Goal: Transaction & Acquisition: Purchase product/service

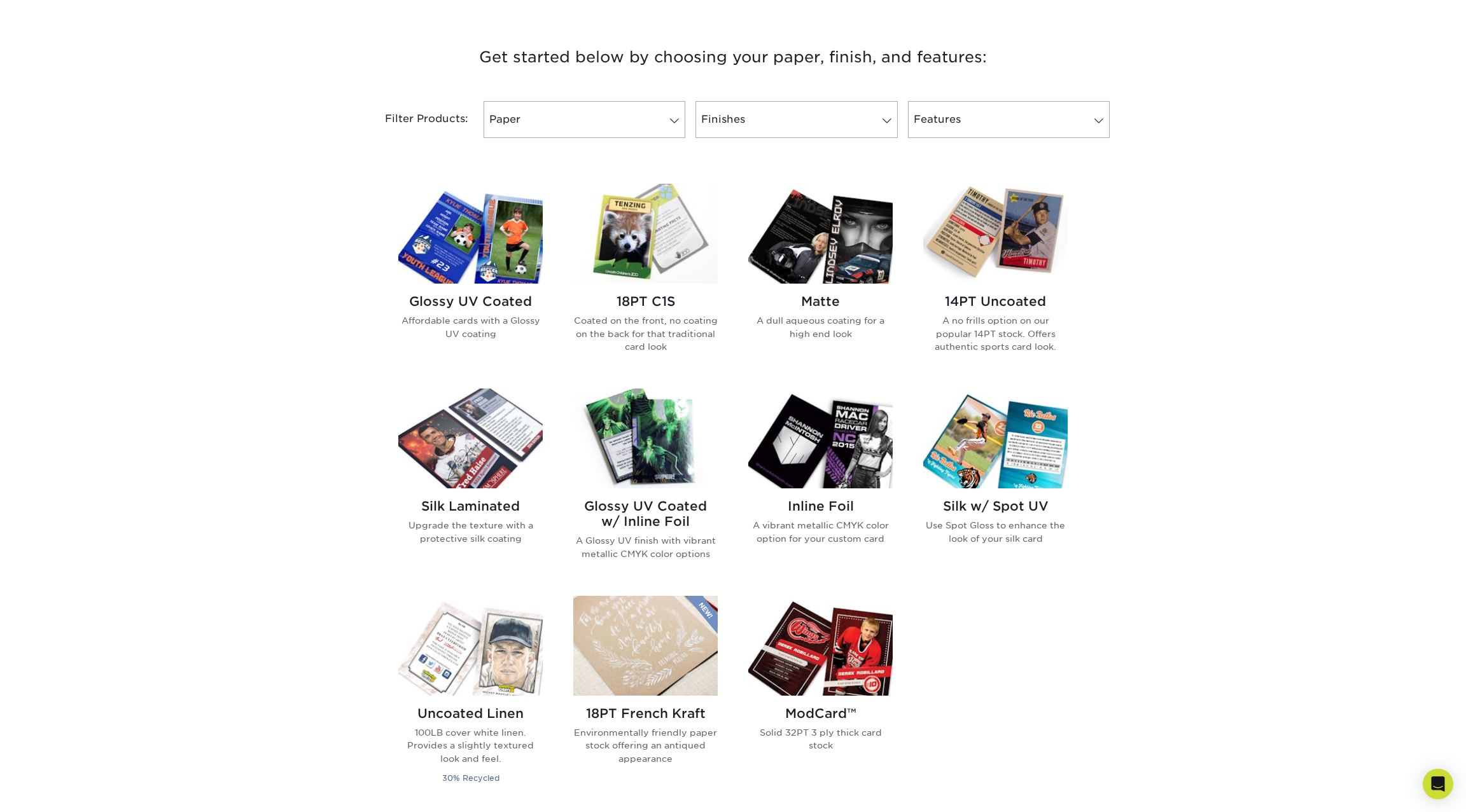
scroll to position [457, 0]
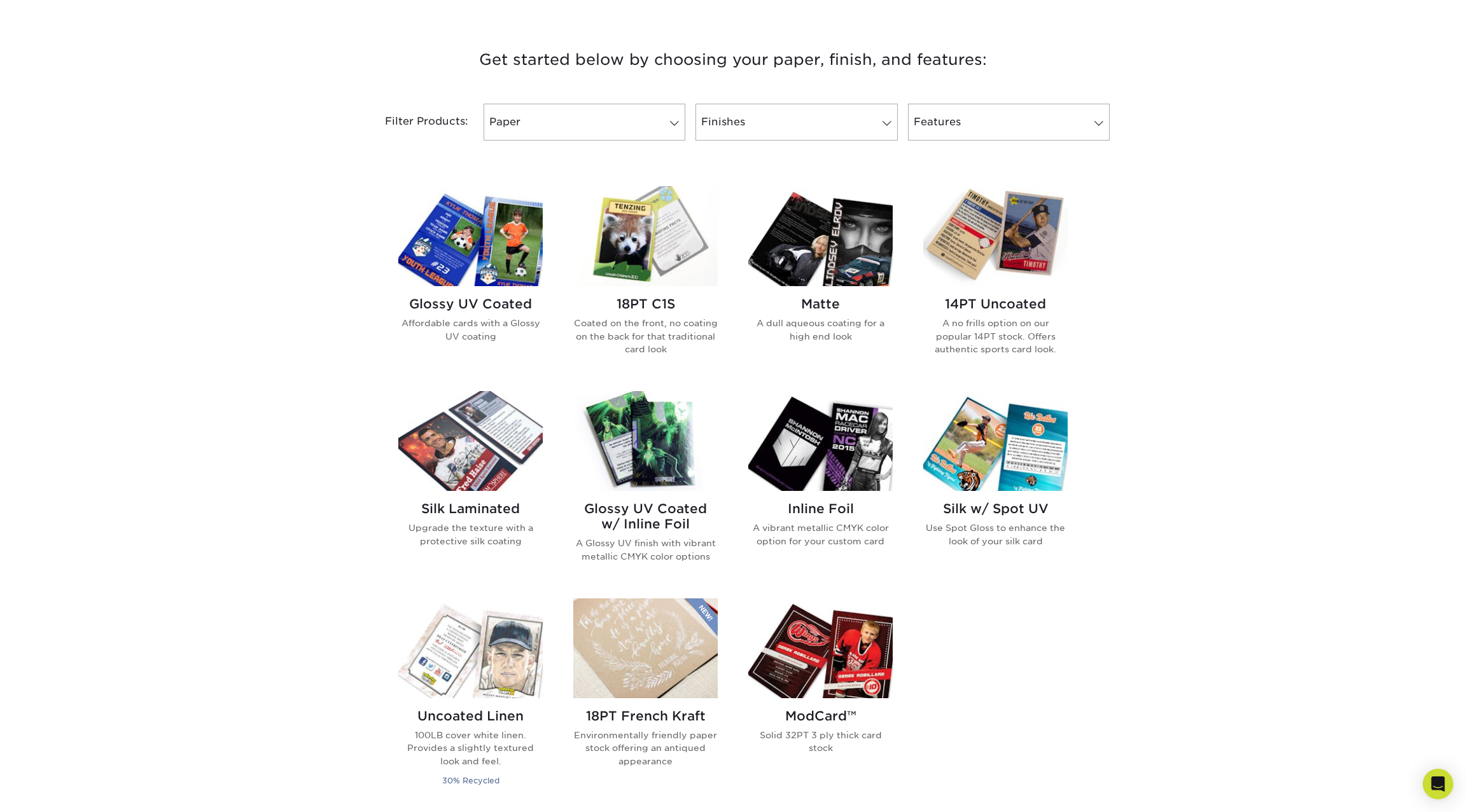
click at [1011, 307] on h2 "14PT Uncoated" at bounding box center [995, 303] width 144 height 16
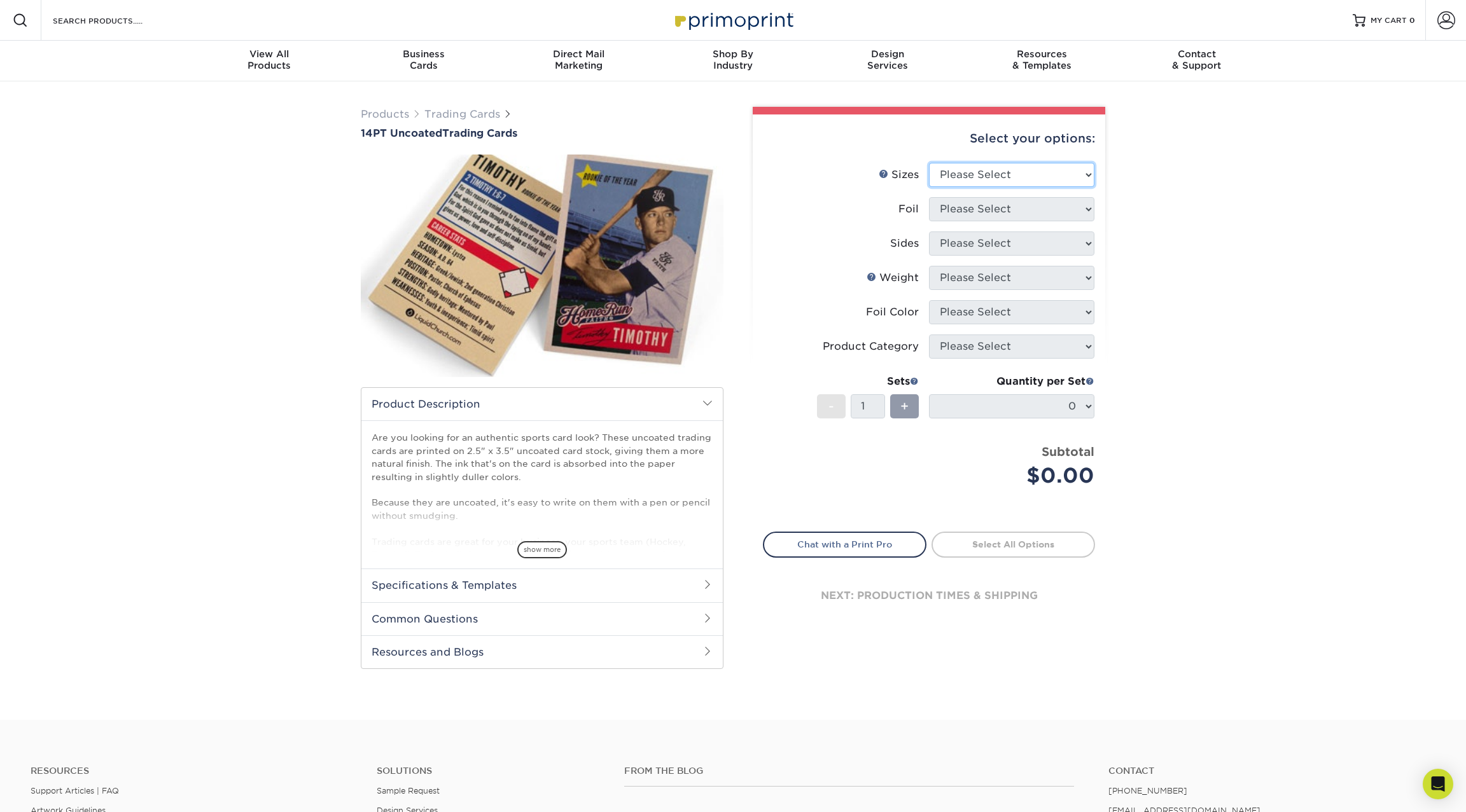
select select "2.50x3.50"
select select "0"
select select "13abbda7-1d64-4f25-8bb2-c179b224825d"
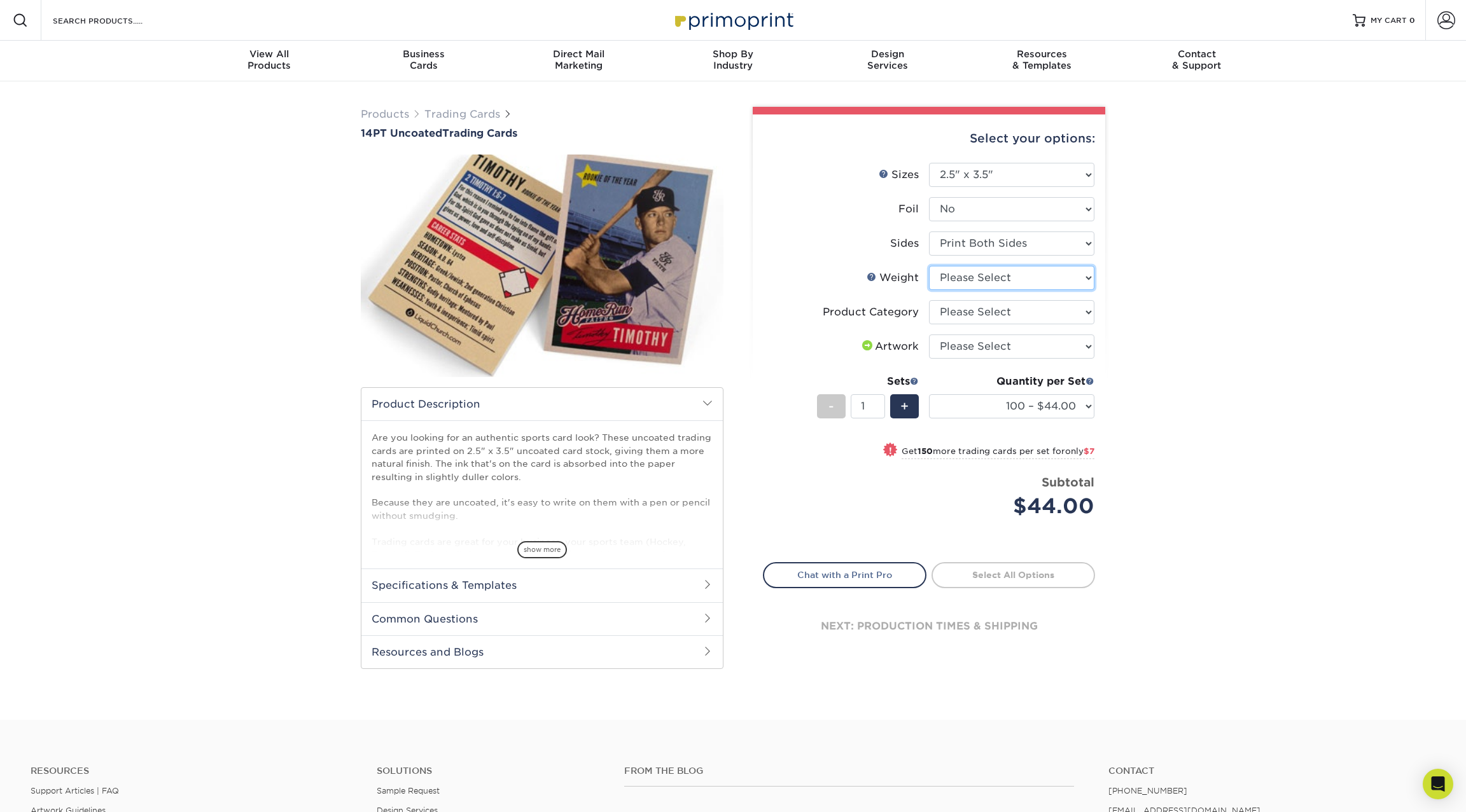
select select "14PT Uncoated"
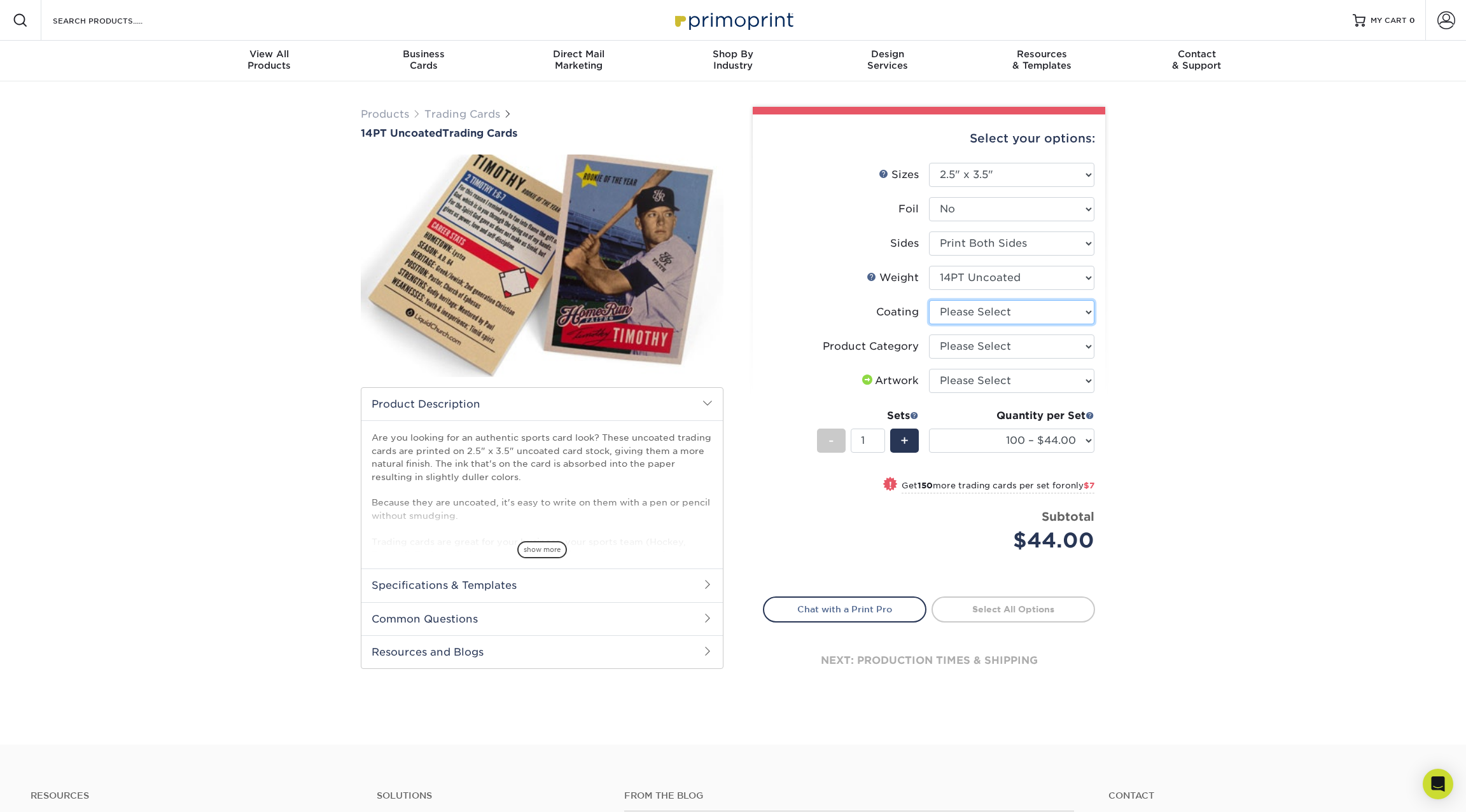
select select "3e7618de-abca-4bda-9f97-8b9129e913d8"
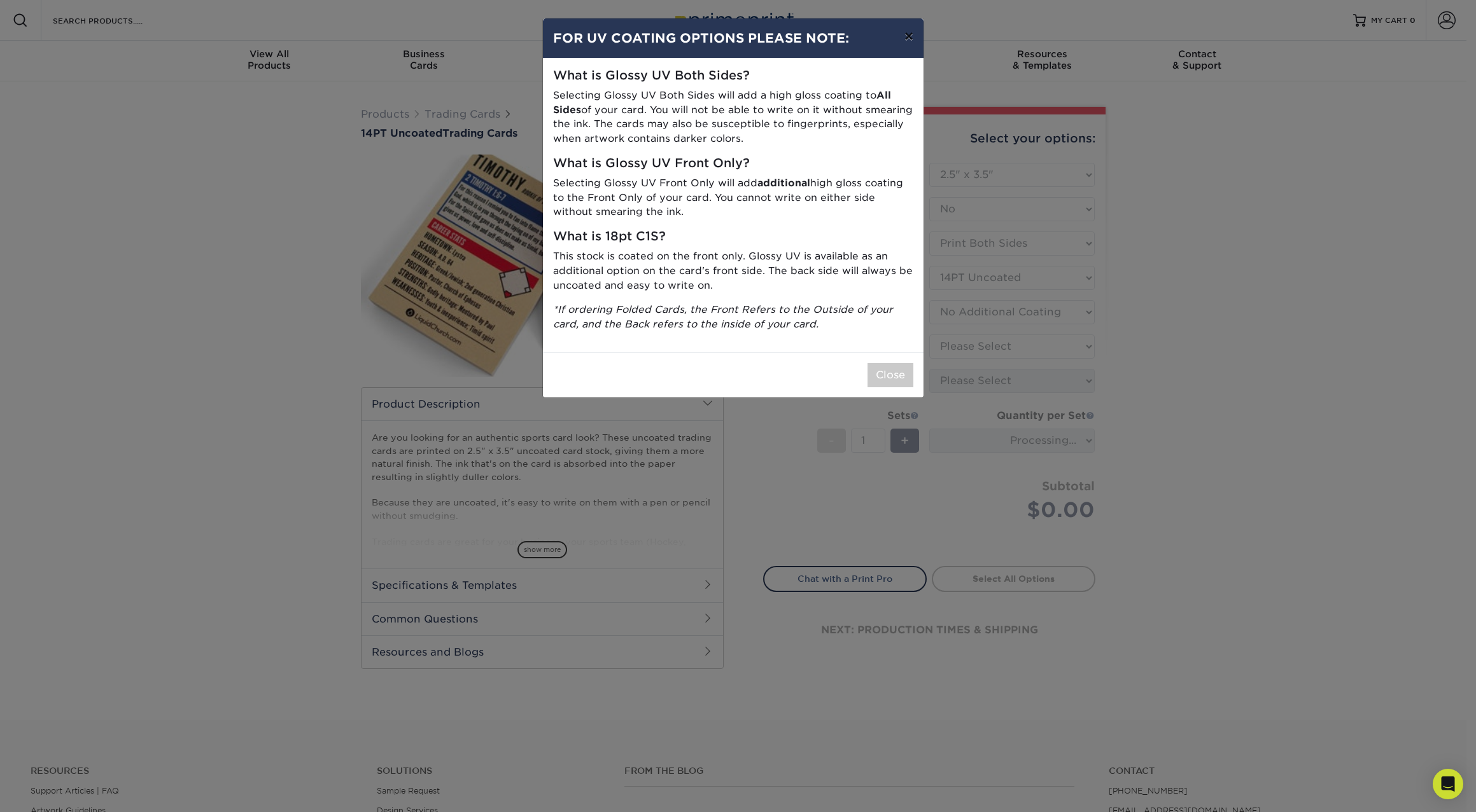
click at [904, 39] on button "×" at bounding box center [909, 36] width 30 height 36
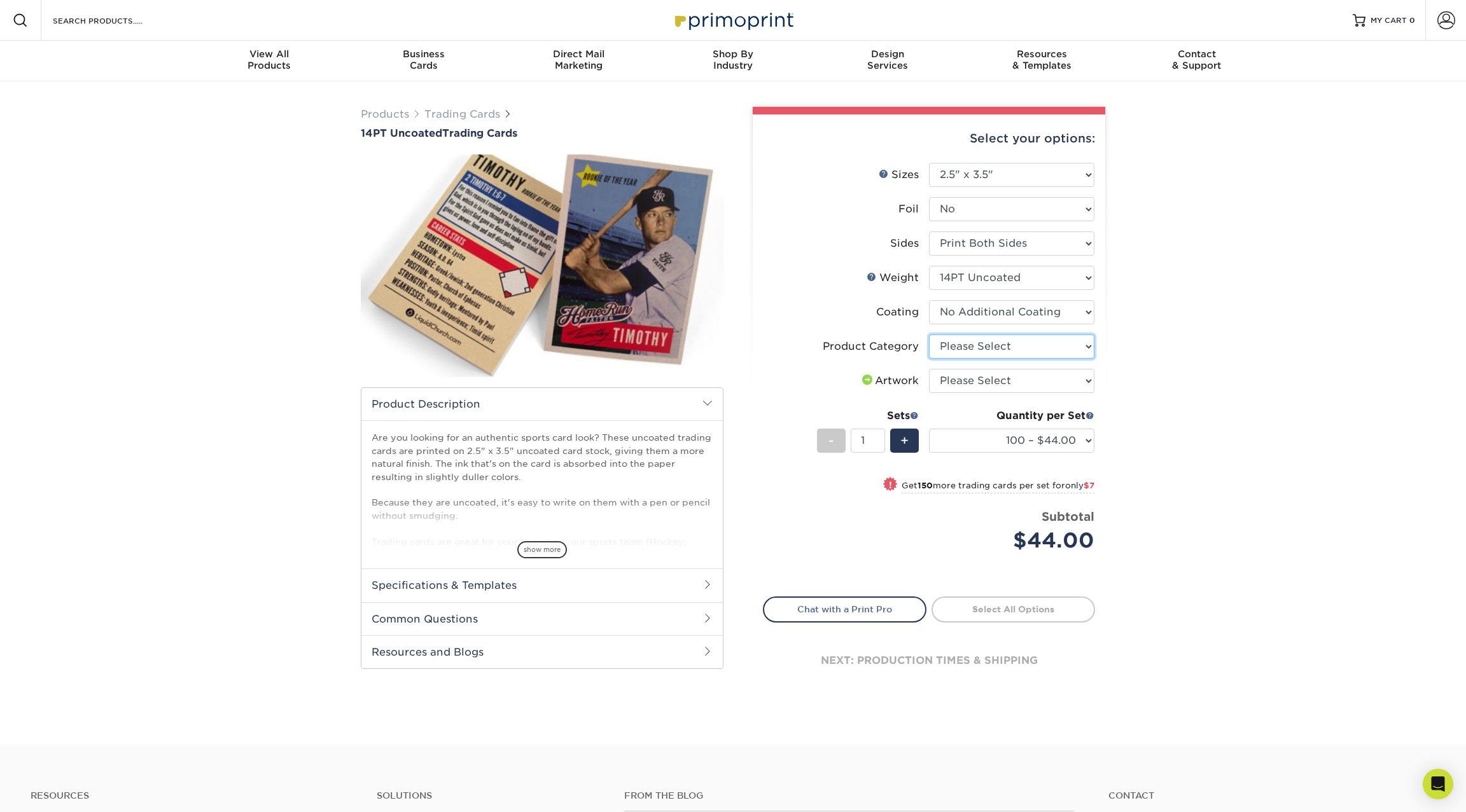
select select "c2f9bce9-36c2-409d-b101-c29d9d031e18"
select select "upload"
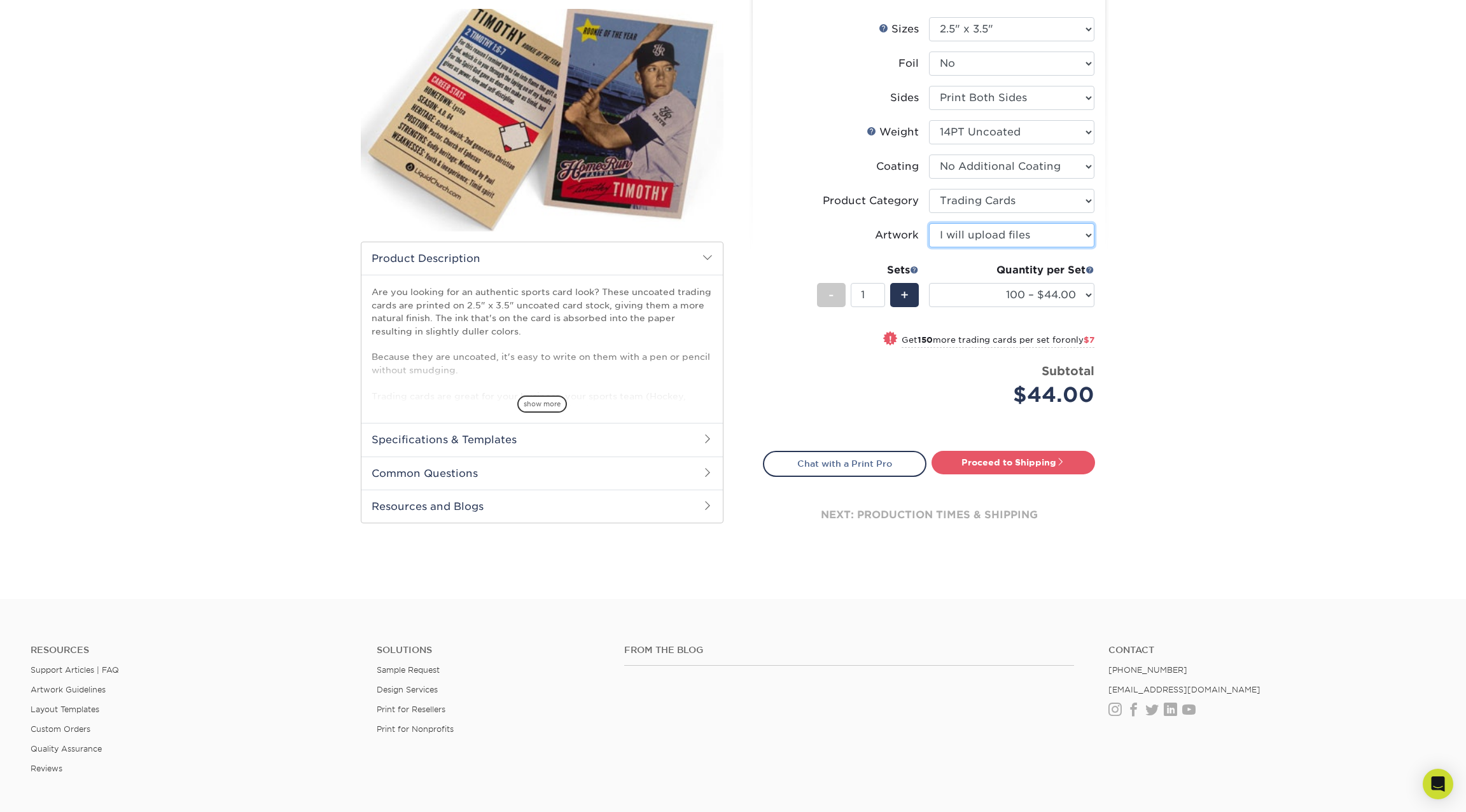
scroll to position [143, 0]
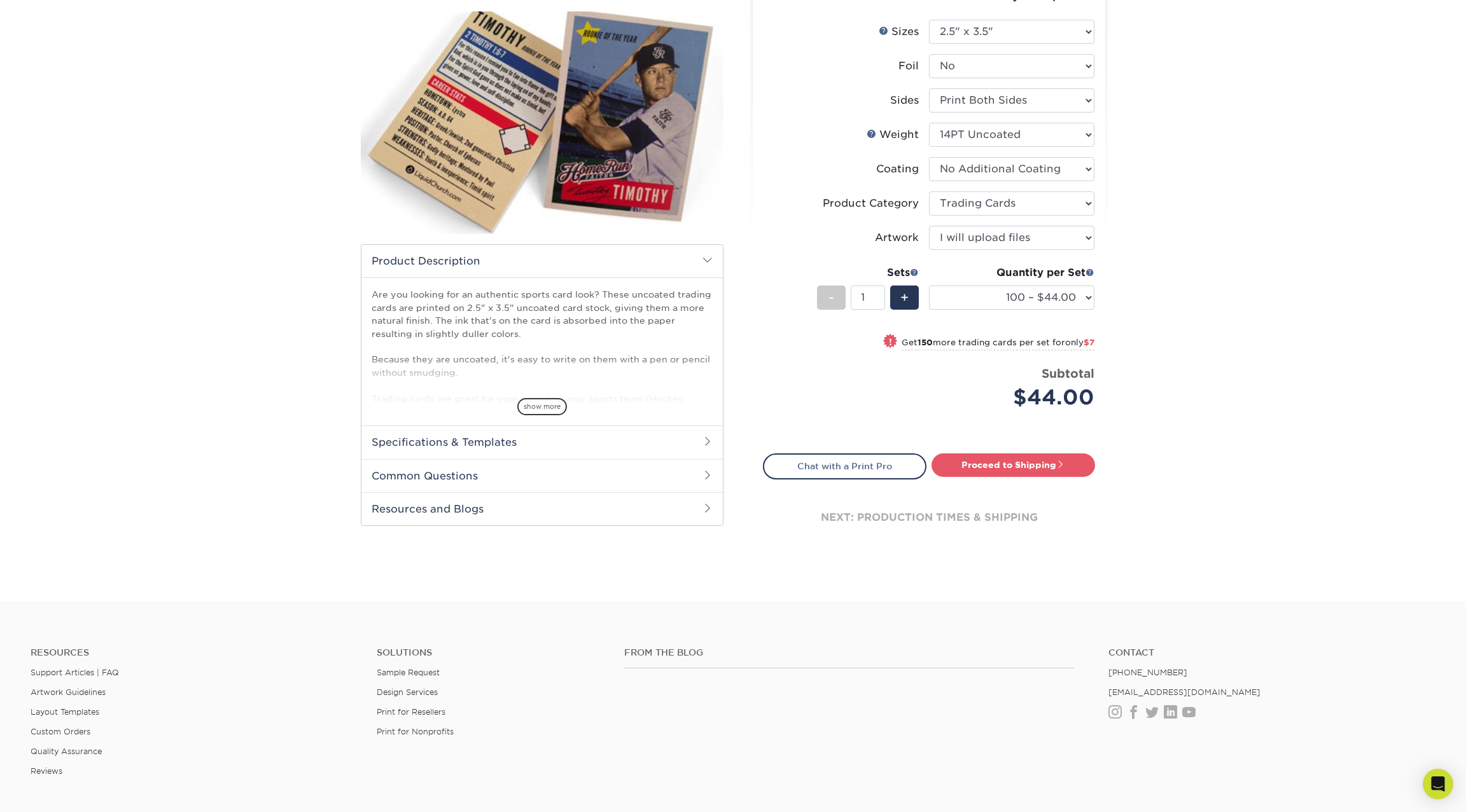
click at [450, 474] on h2 "Common Questions" at bounding box center [542, 475] width 361 height 33
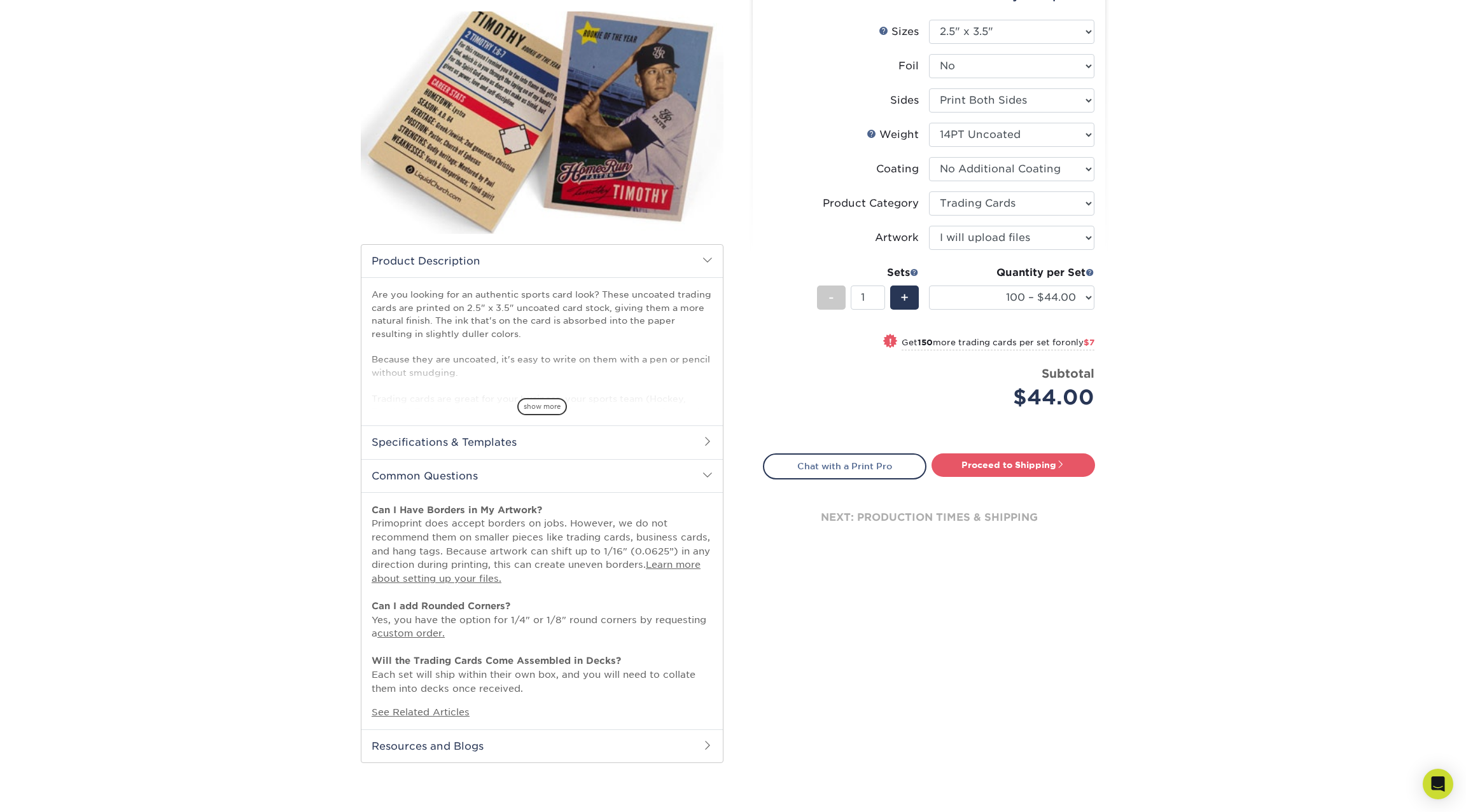
click at [475, 443] on h2 "Specifications & Templates" at bounding box center [542, 442] width 361 height 33
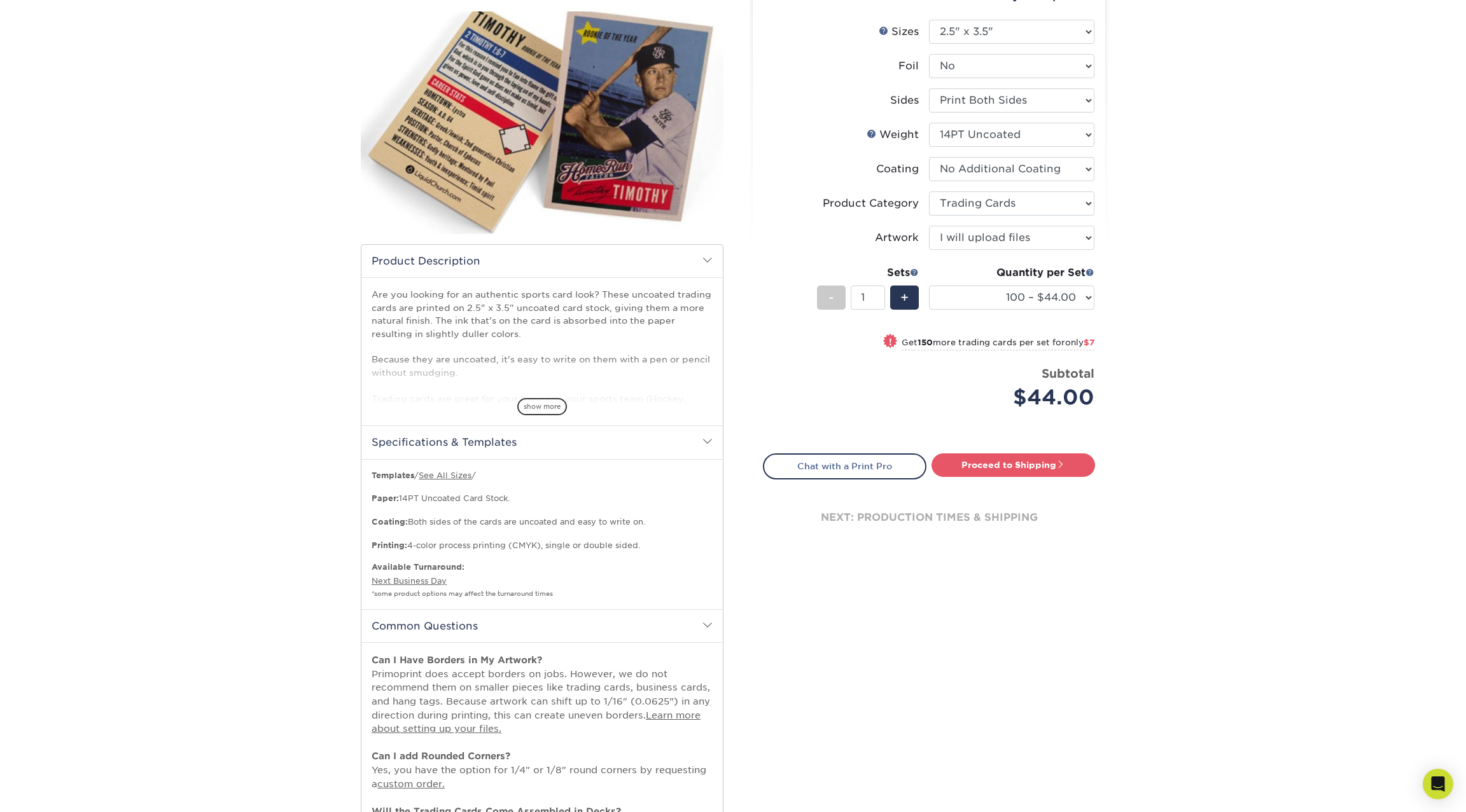
scroll to position [146, 0]
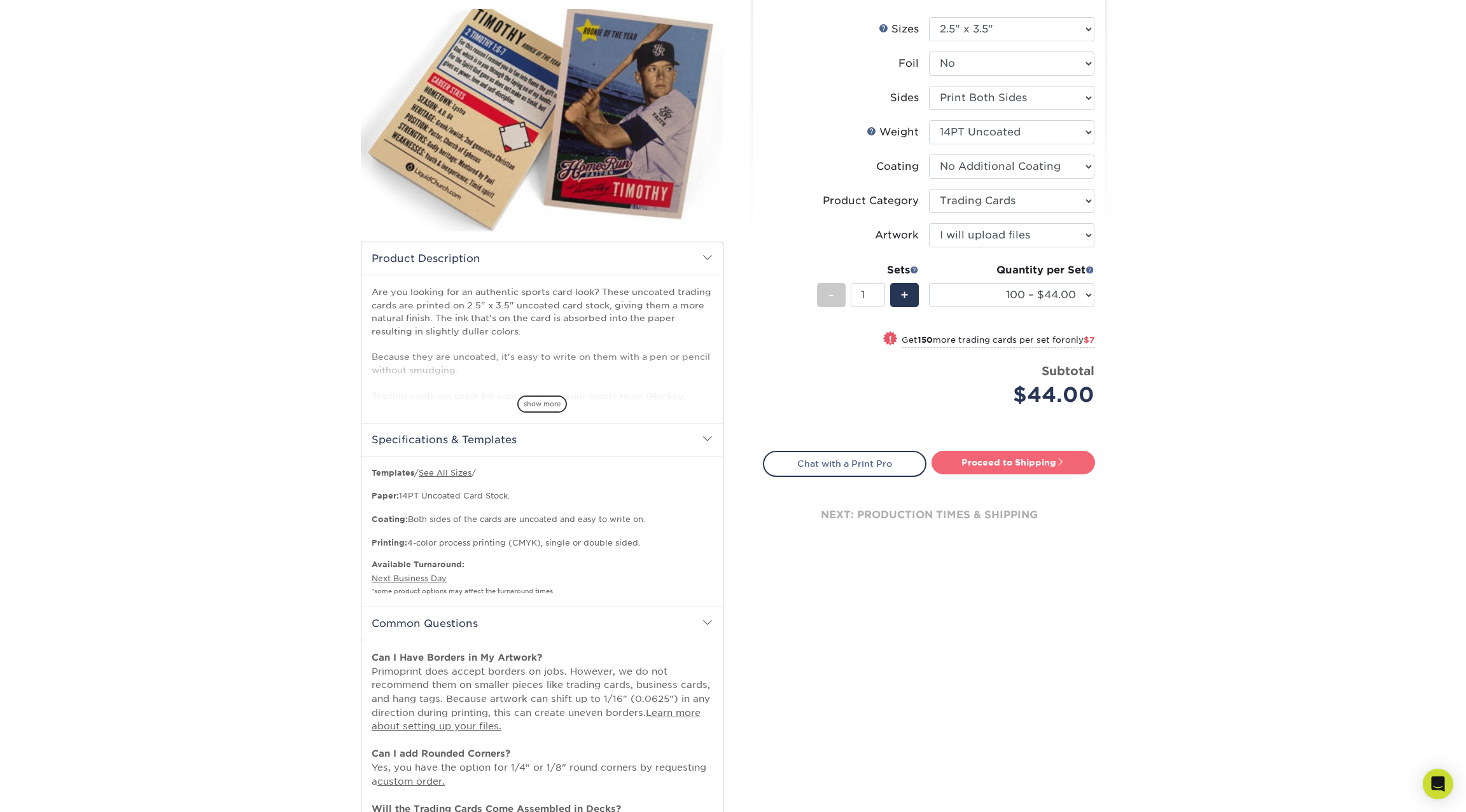
click at [1040, 468] on link "Proceed to Shipping" at bounding box center [1013, 462] width 164 height 23
type input "Set 1"
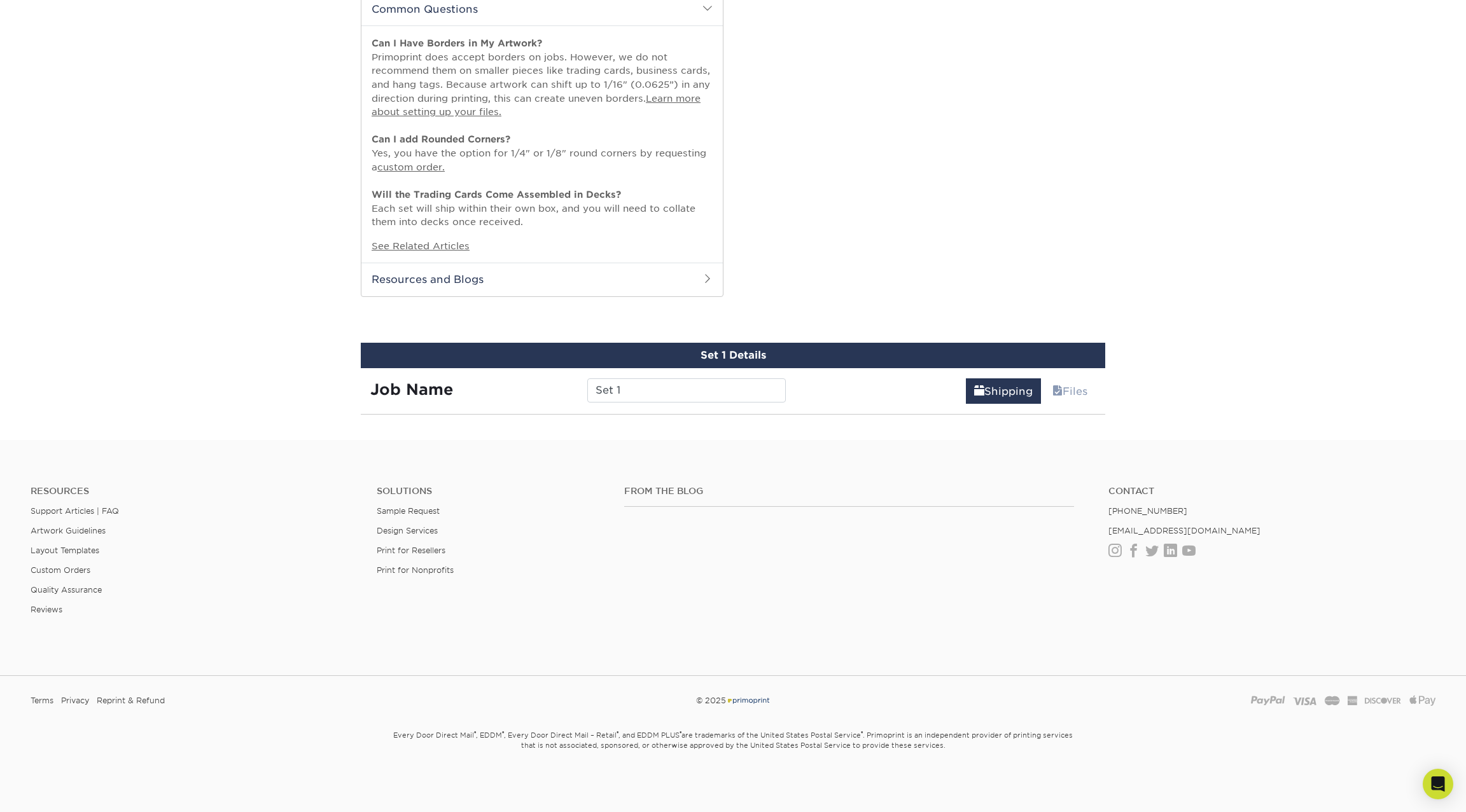
scroll to position [986, 0]
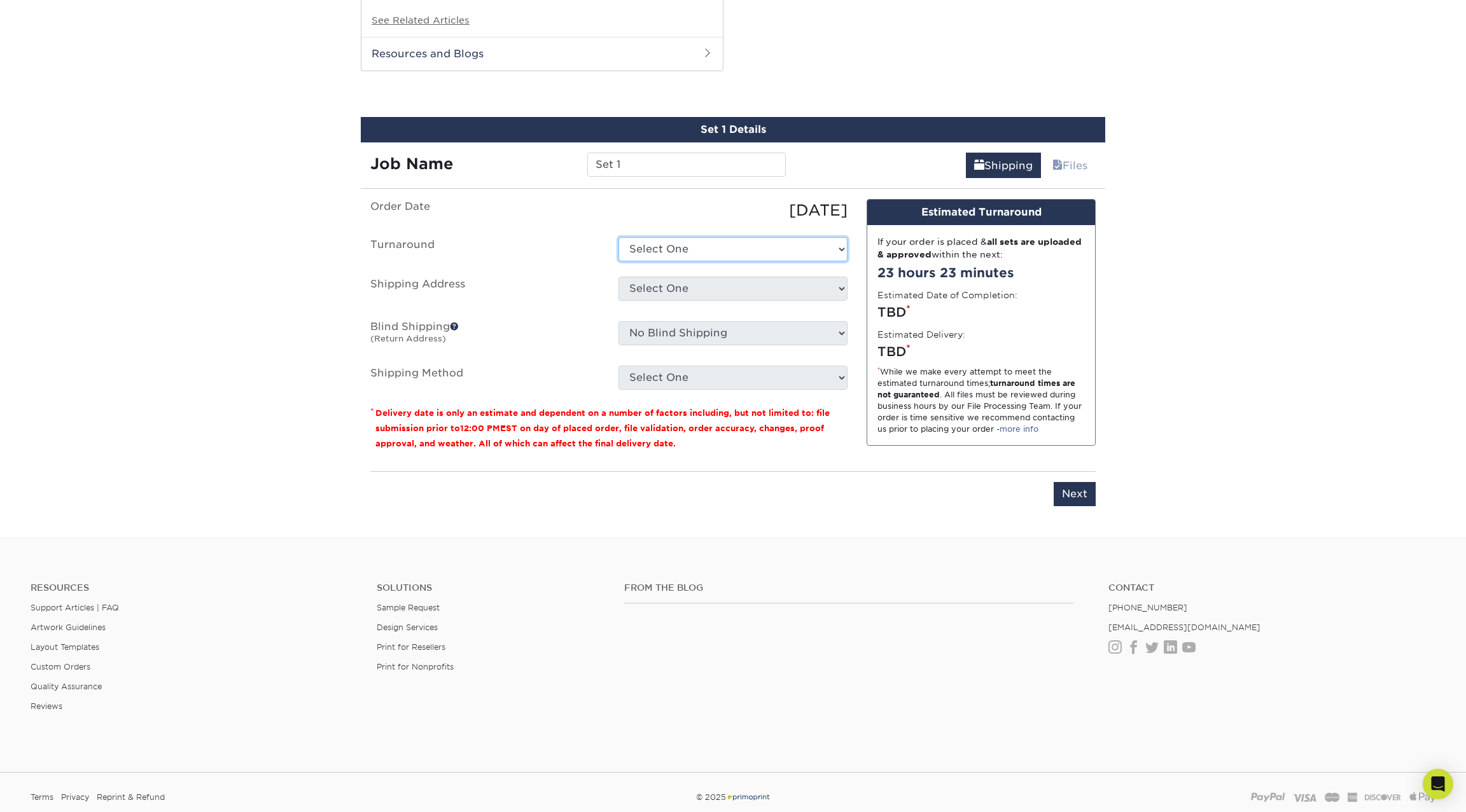
select select "b4a3e394-1d8e-43ea-8c6e-2db4cb57cbe9"
click at [457, 322] on span at bounding box center [455, 326] width 9 height 9
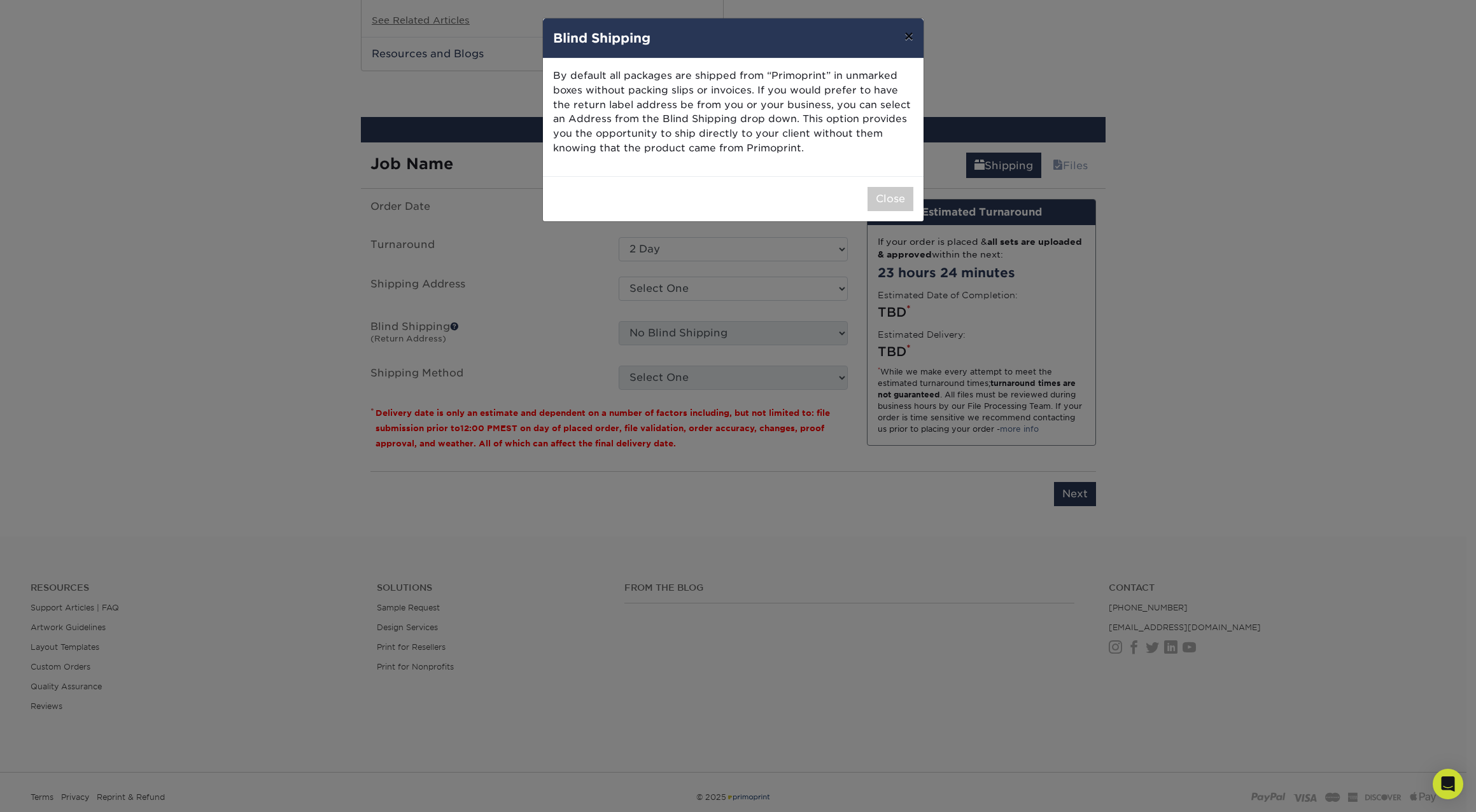
click at [906, 38] on button "×" at bounding box center [909, 36] width 30 height 36
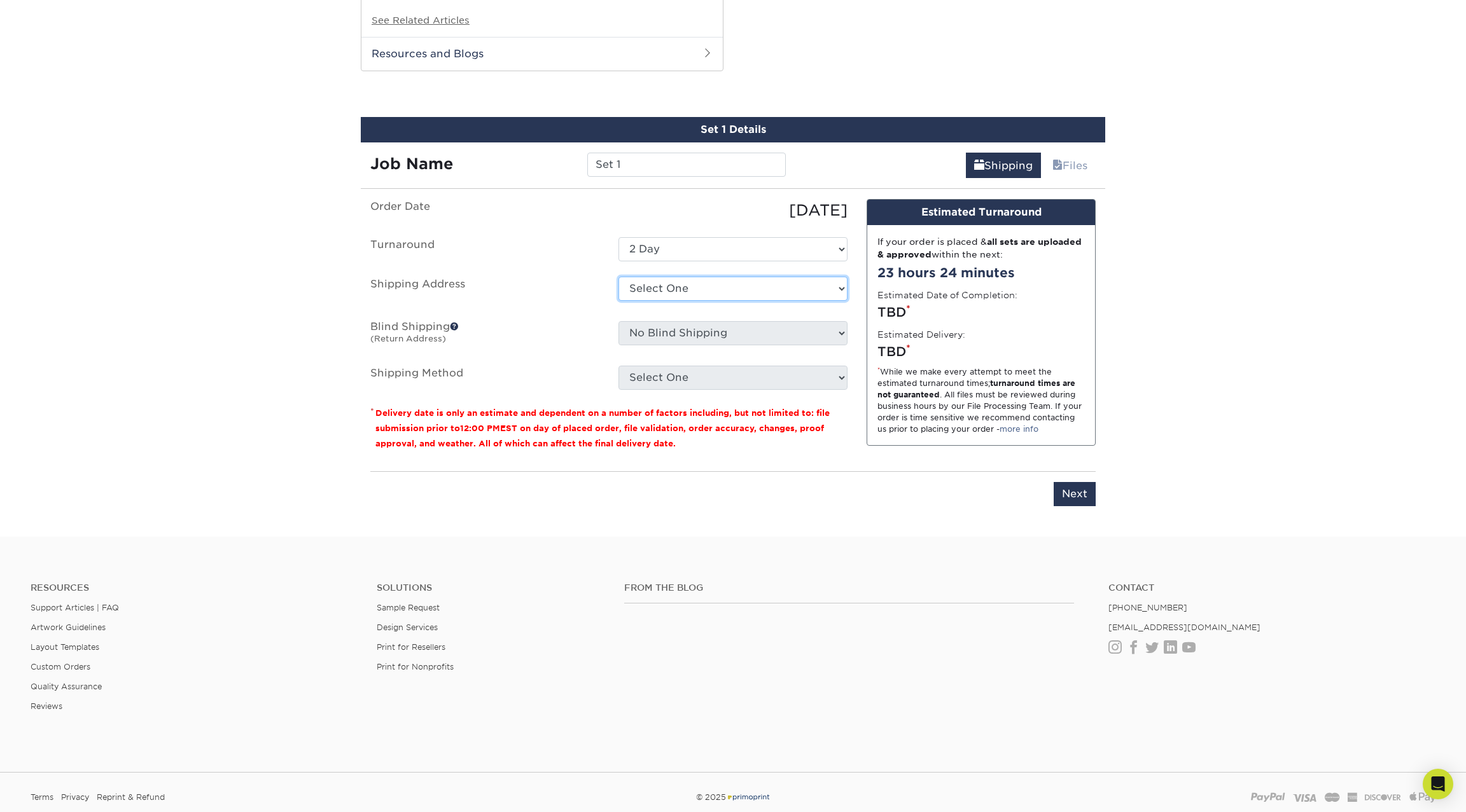
select select "newaddress"
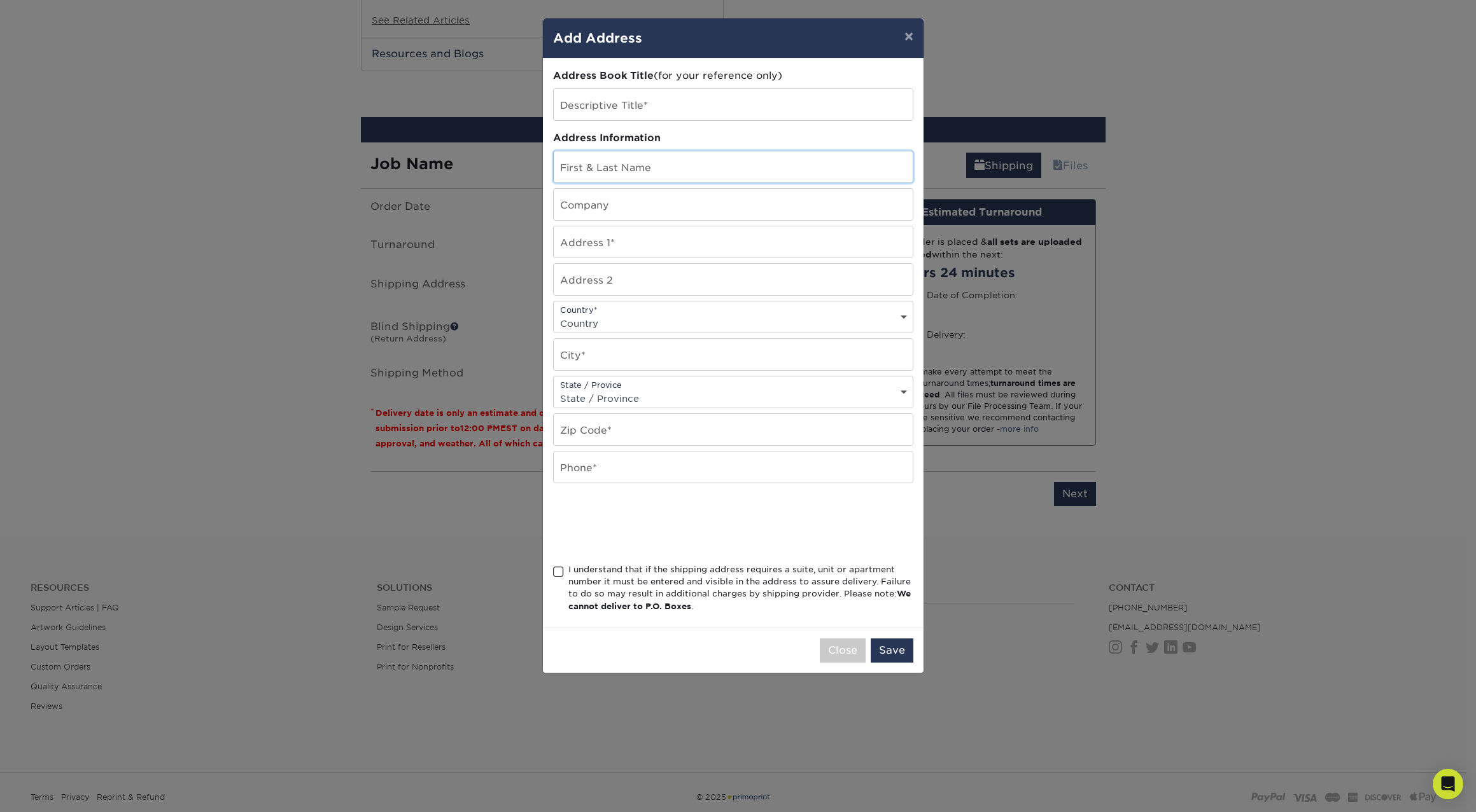
drag, startPoint x: 618, startPoint y: 167, endPoint x: 649, endPoint y: 173, distance: 31.6
type input "[PERSON_NAME]"
type input "3148 degas tapestry"
type input "[PERSON_NAME]"
select select "NV"
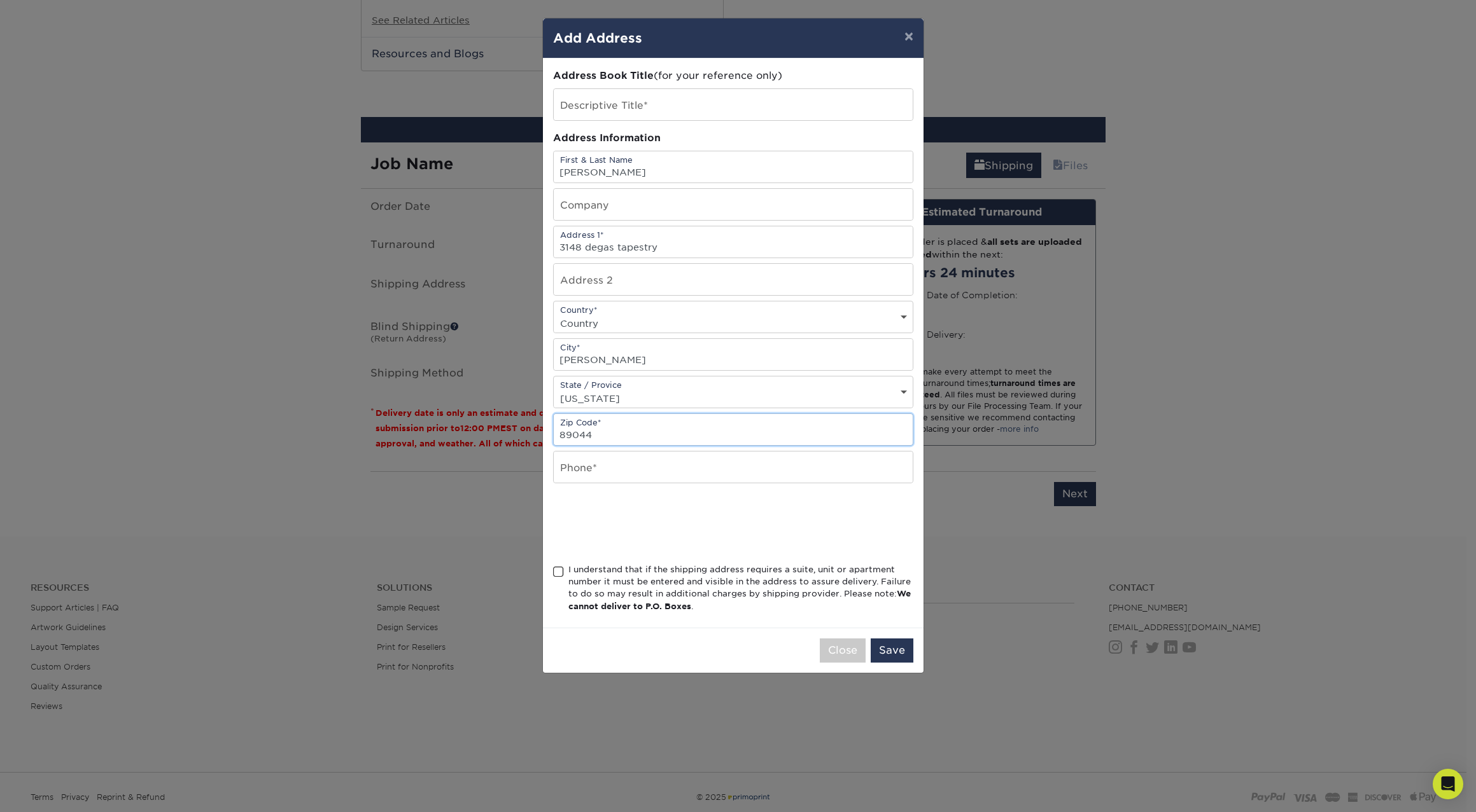
type input "89044"
type input "7029811186"
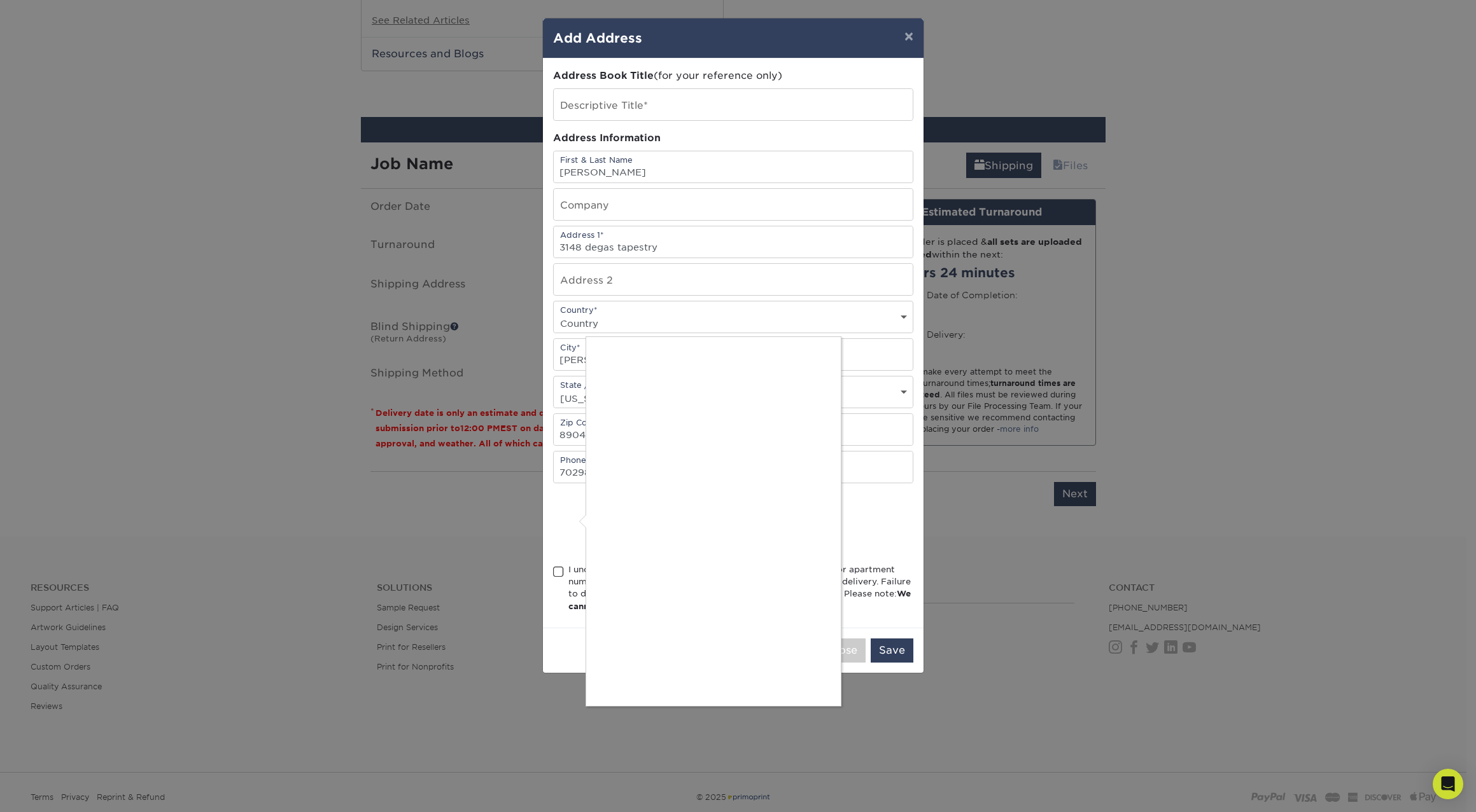
click at [559, 570] on div at bounding box center [738, 406] width 1476 height 812
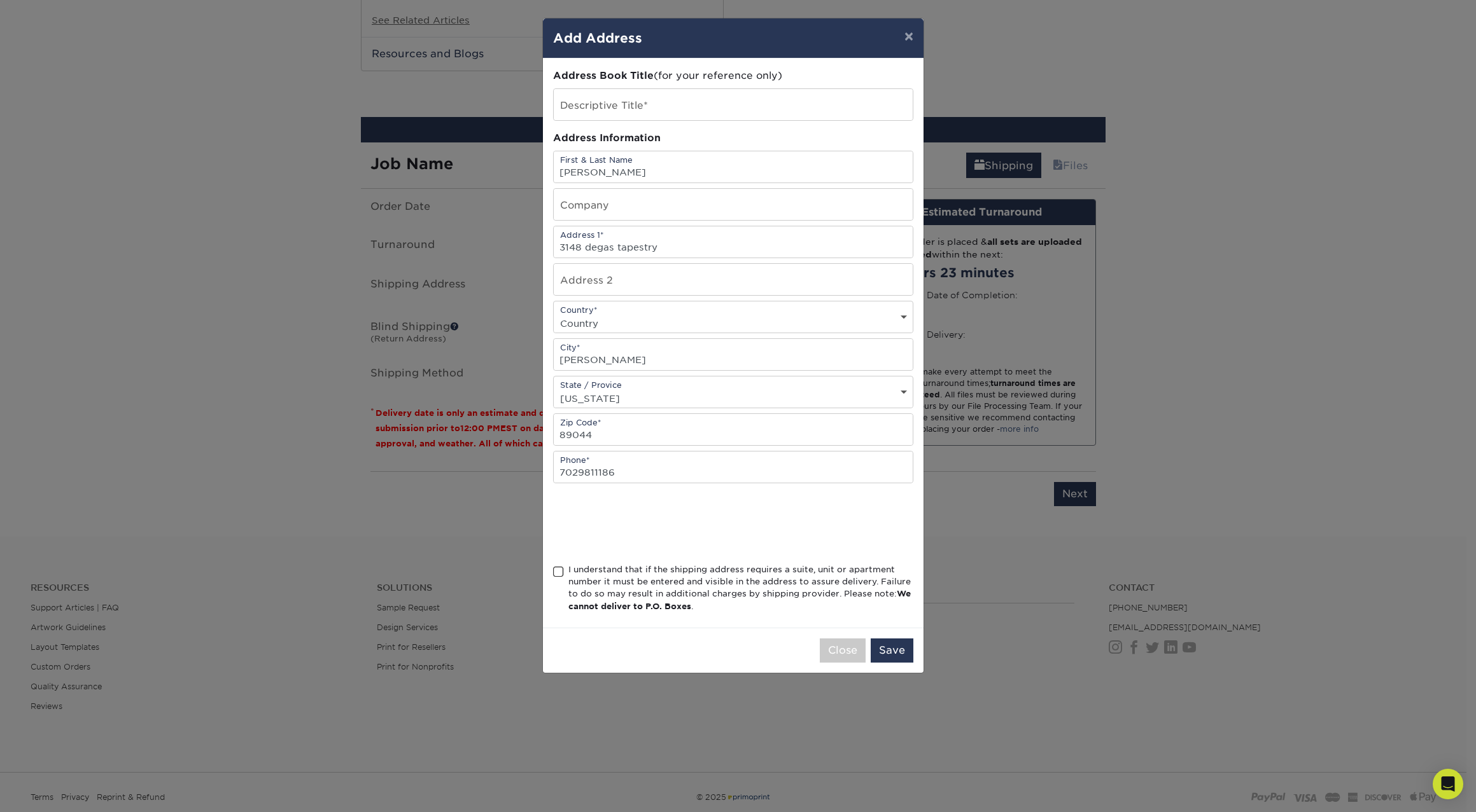
click at [560, 569] on span at bounding box center [558, 572] width 11 height 12
click at [0, 0] on input "I understand that if the shipping address requires a suite, unit or apartment n…" at bounding box center [0, 0] width 0 height 0
click at [889, 647] on button "Save" at bounding box center [892, 651] width 43 height 24
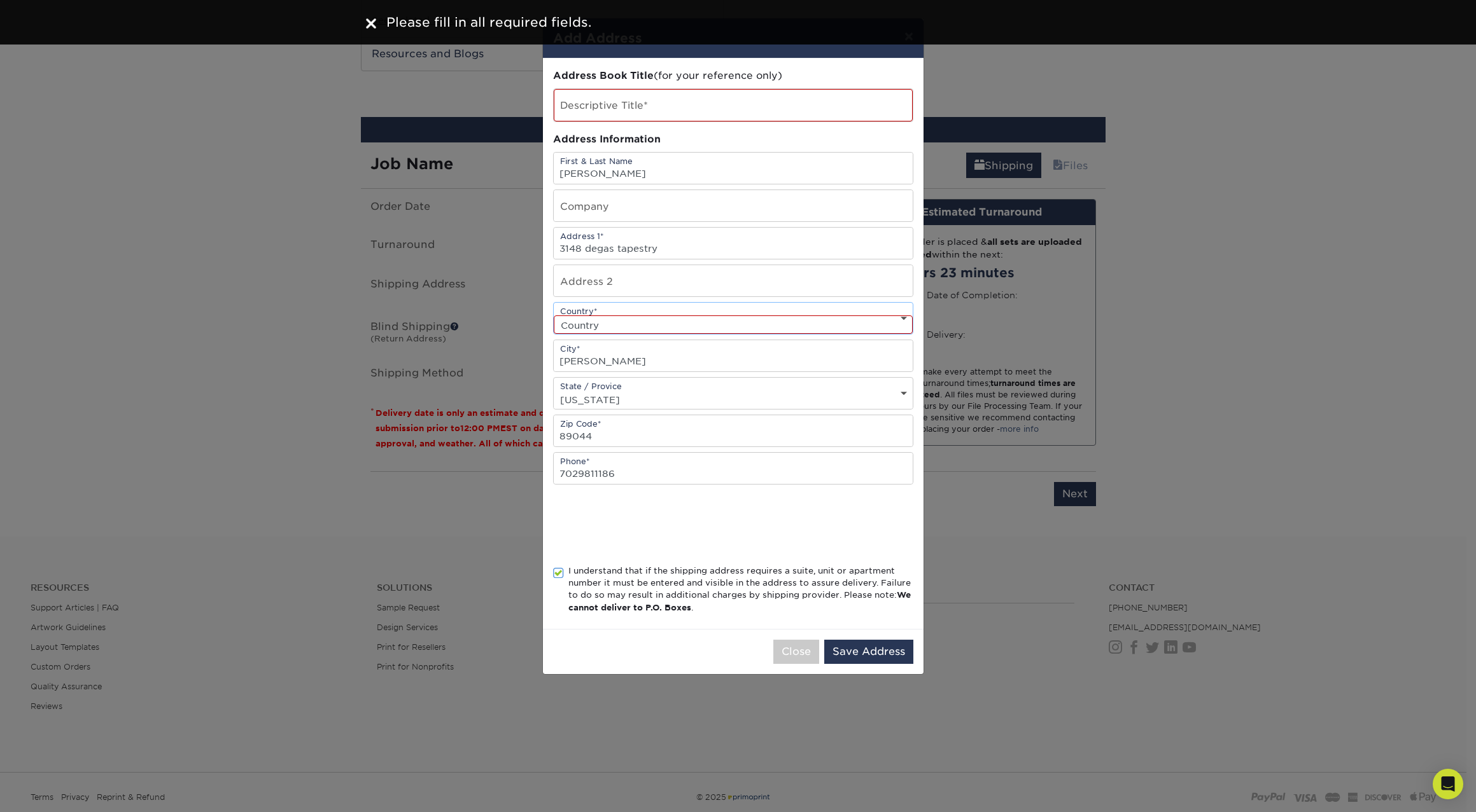
select select "US"
click at [872, 645] on button "Save Address" at bounding box center [869, 652] width 89 height 24
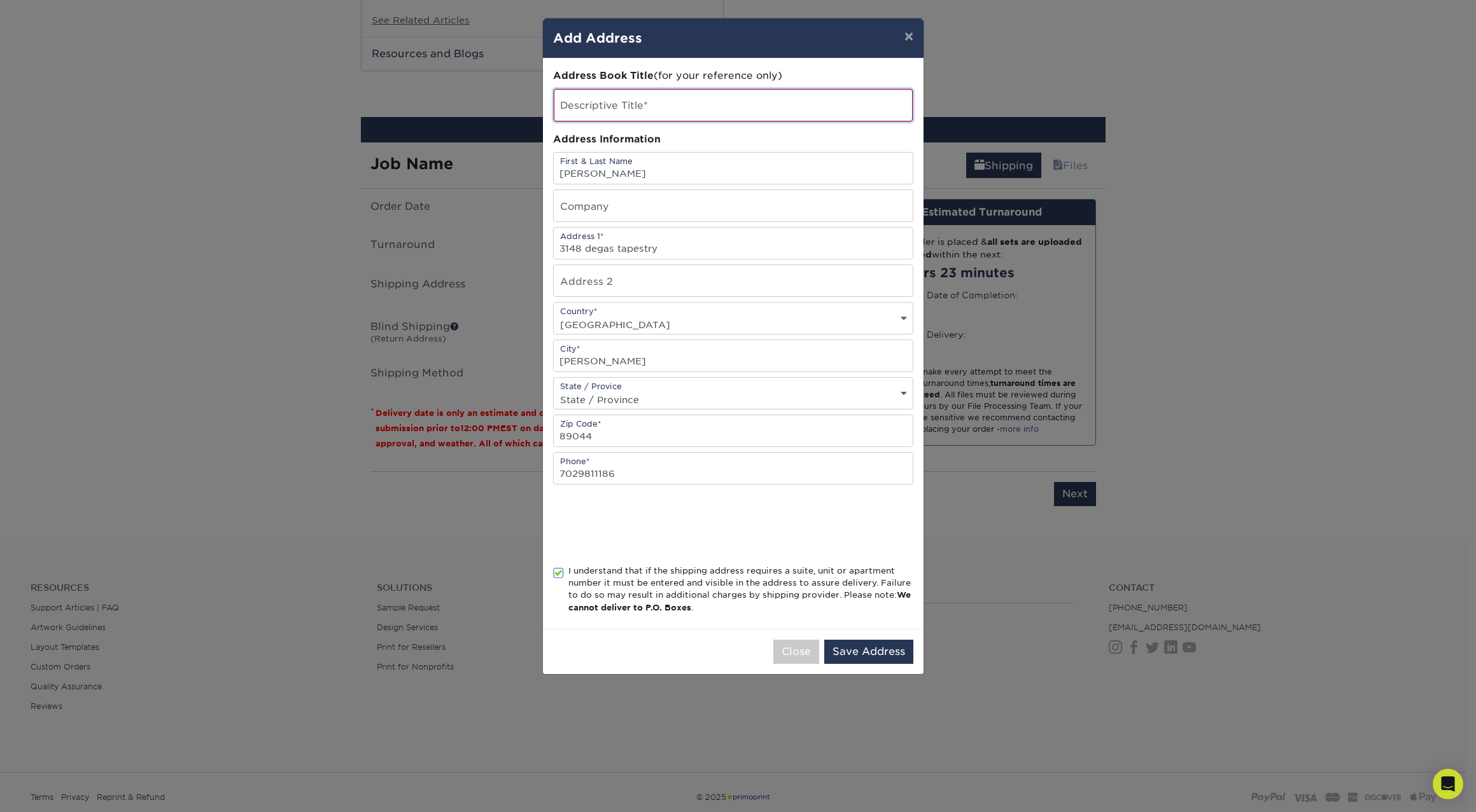
click at [652, 105] on input "text" at bounding box center [733, 105] width 359 height 33
type input "1"
click at [864, 654] on button "Save Address" at bounding box center [869, 652] width 89 height 24
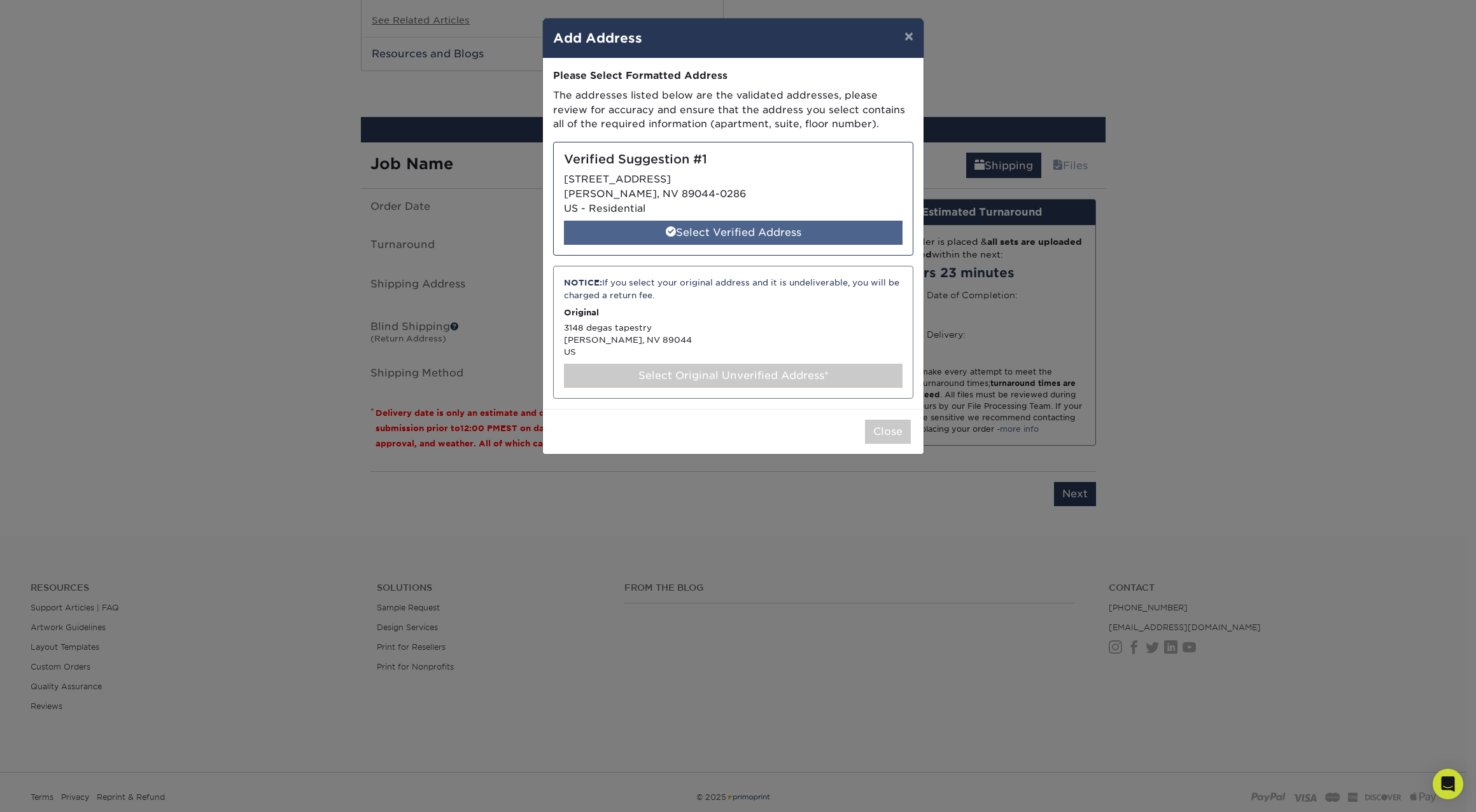
click at [686, 227] on div "Select Verified Address" at bounding box center [732, 232] width 338 height 24
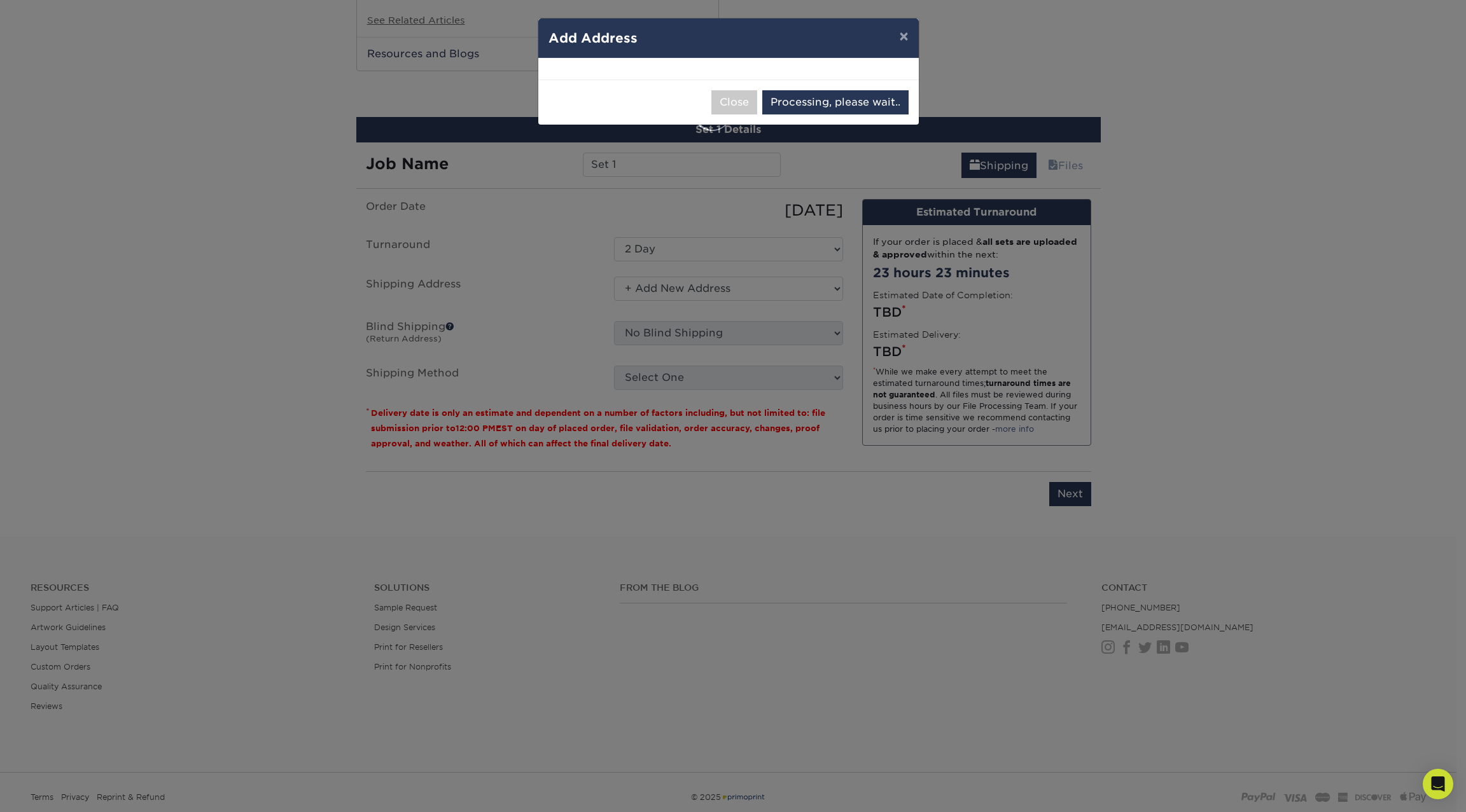
select select "285390"
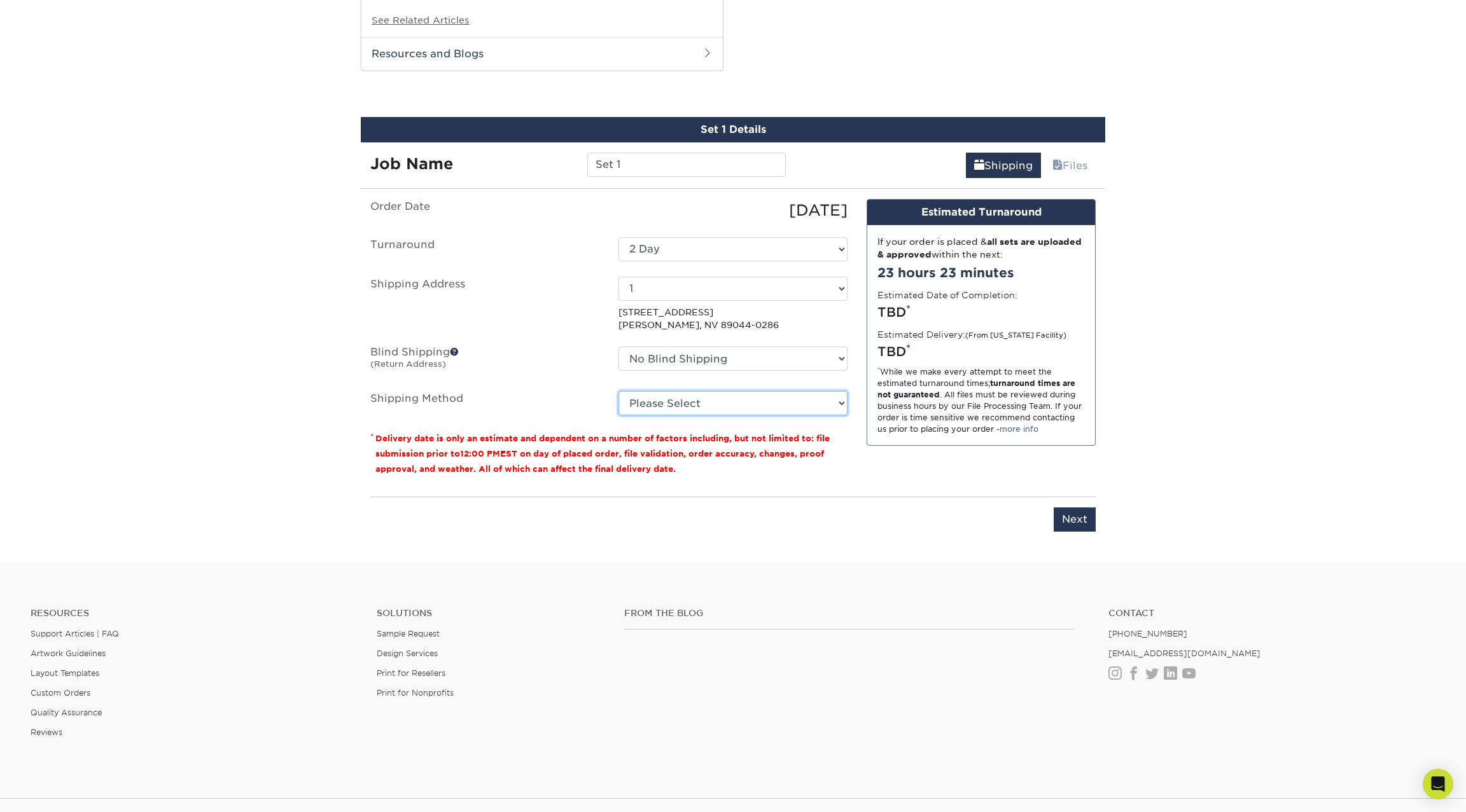
select select "02"
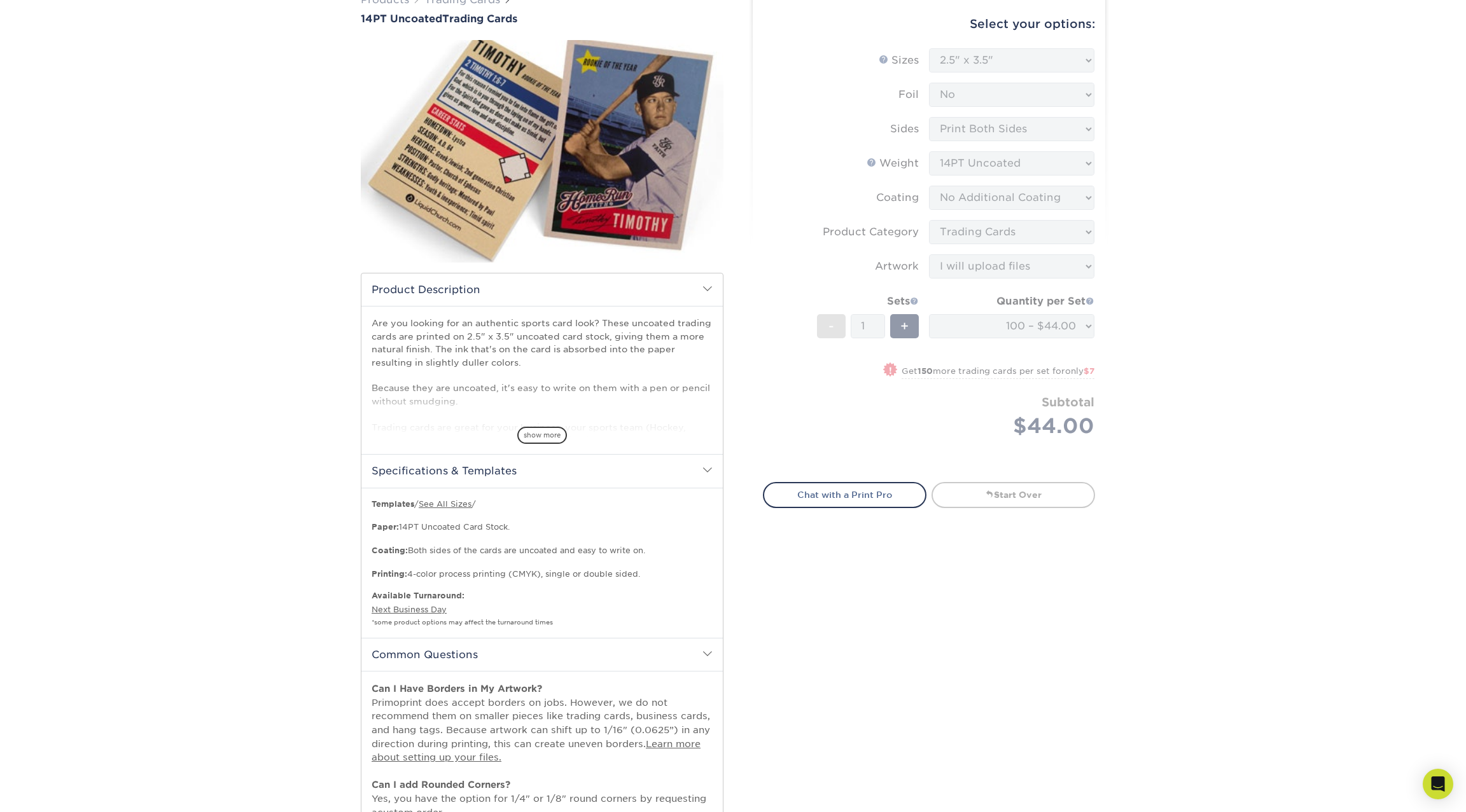
scroll to position [535, 0]
